Goal: Check status

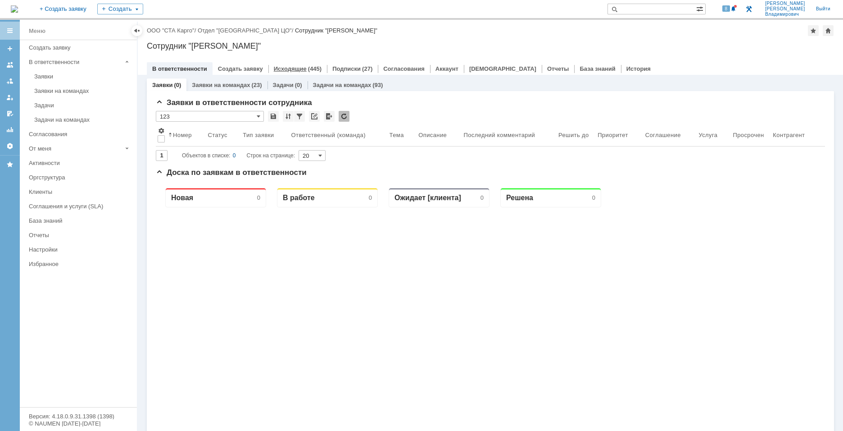
click at [309, 71] on div "(445)" at bounding box center [315, 68] width 14 height 7
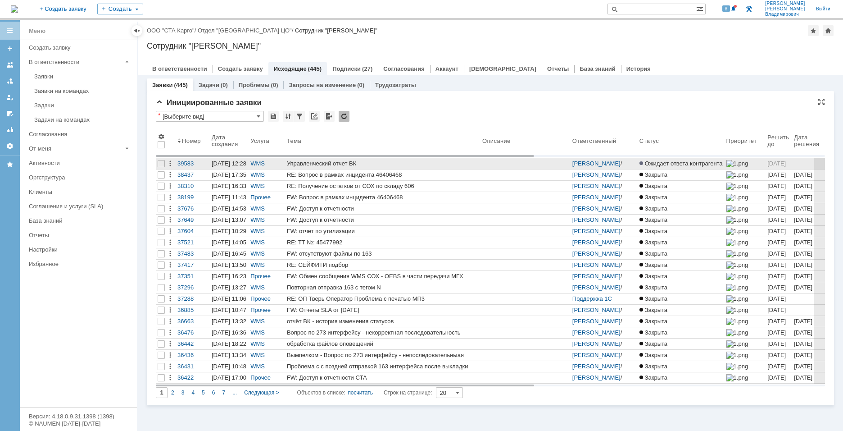
click at [331, 164] on div "Управленческий отчет ВК" at bounding box center [383, 163] width 192 height 7
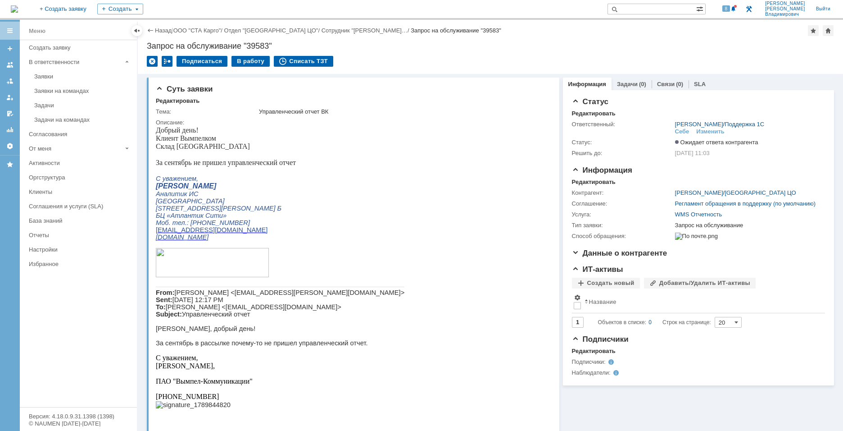
click at [589, 415] on div "Информация Задачи (0) Связи (0) SLA Статус Редактировать Ответственный: [PERSON…" at bounding box center [697, 407] width 275 height 667
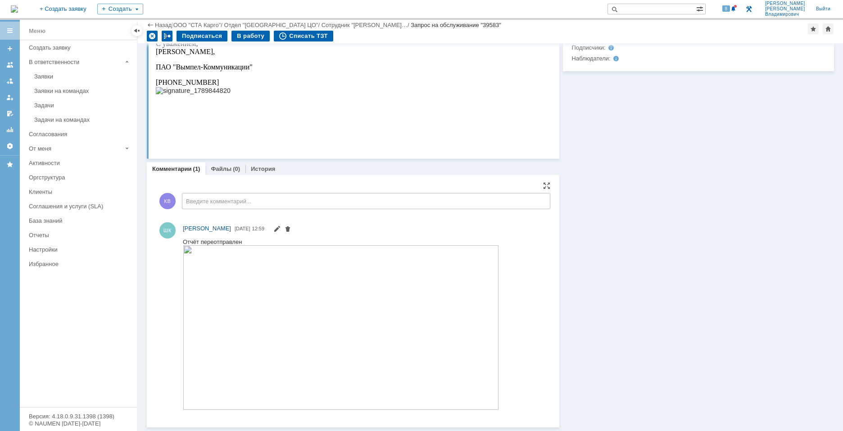
scroll to position [283, 0]
drag, startPoint x: 240, startPoint y: 227, endPoint x: 281, endPoint y: 230, distance: 41.1
click at [281, 230] on div "ШК [PERSON_NAME] [DATE] 12:59" at bounding box center [365, 229] width 364 height 11
click at [282, 230] on div "ШК [PERSON_NAME] [DATE] 12:59" at bounding box center [365, 229] width 364 height 11
drag, startPoint x: 282, startPoint y: 228, endPoint x: 267, endPoint y: 231, distance: 15.0
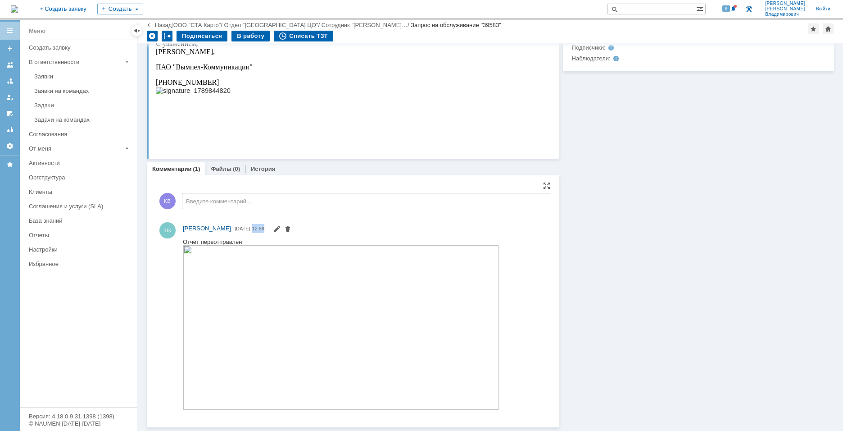
click at [267, 231] on div "ШК [PERSON_NAME] [DATE] 12:59" at bounding box center [365, 229] width 364 height 11
copy span "12:59"
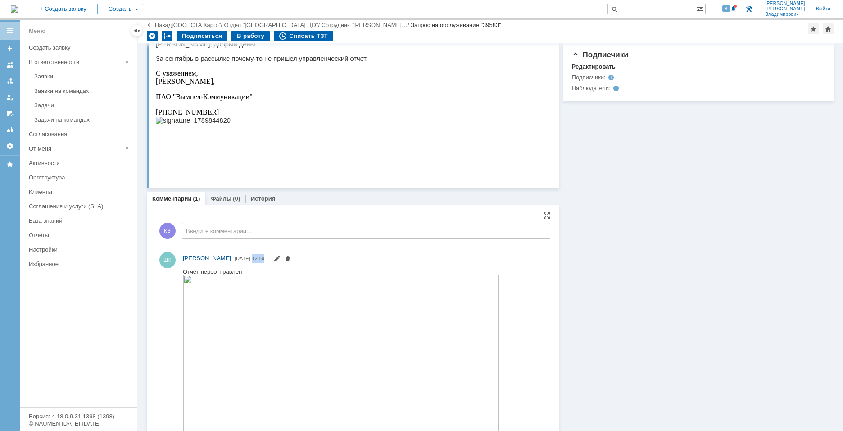
scroll to position [238, 0]
